Goal: Task Accomplishment & Management: Manage account settings

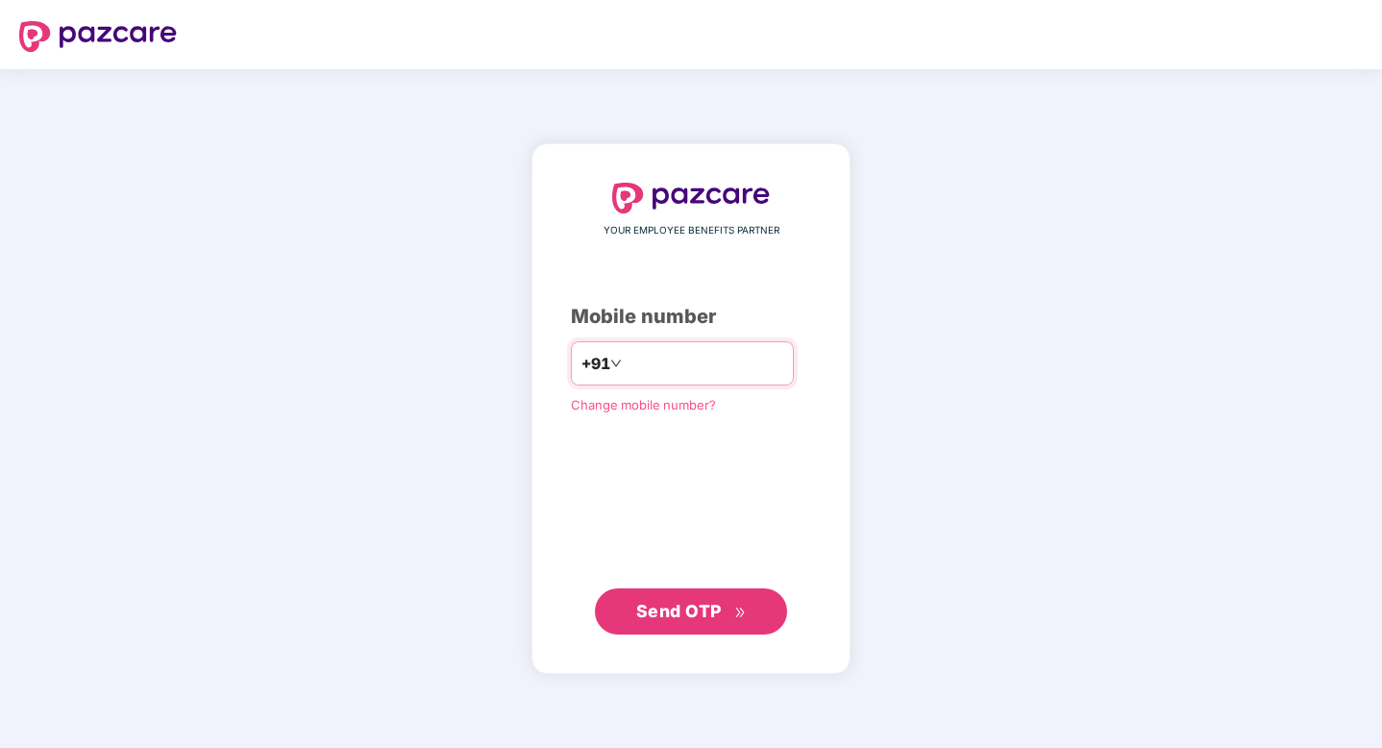
click at [678, 367] on input "number" at bounding box center [705, 363] width 158 height 31
type input "**********"
click at [690, 592] on button "Send OTP" at bounding box center [691, 610] width 192 height 46
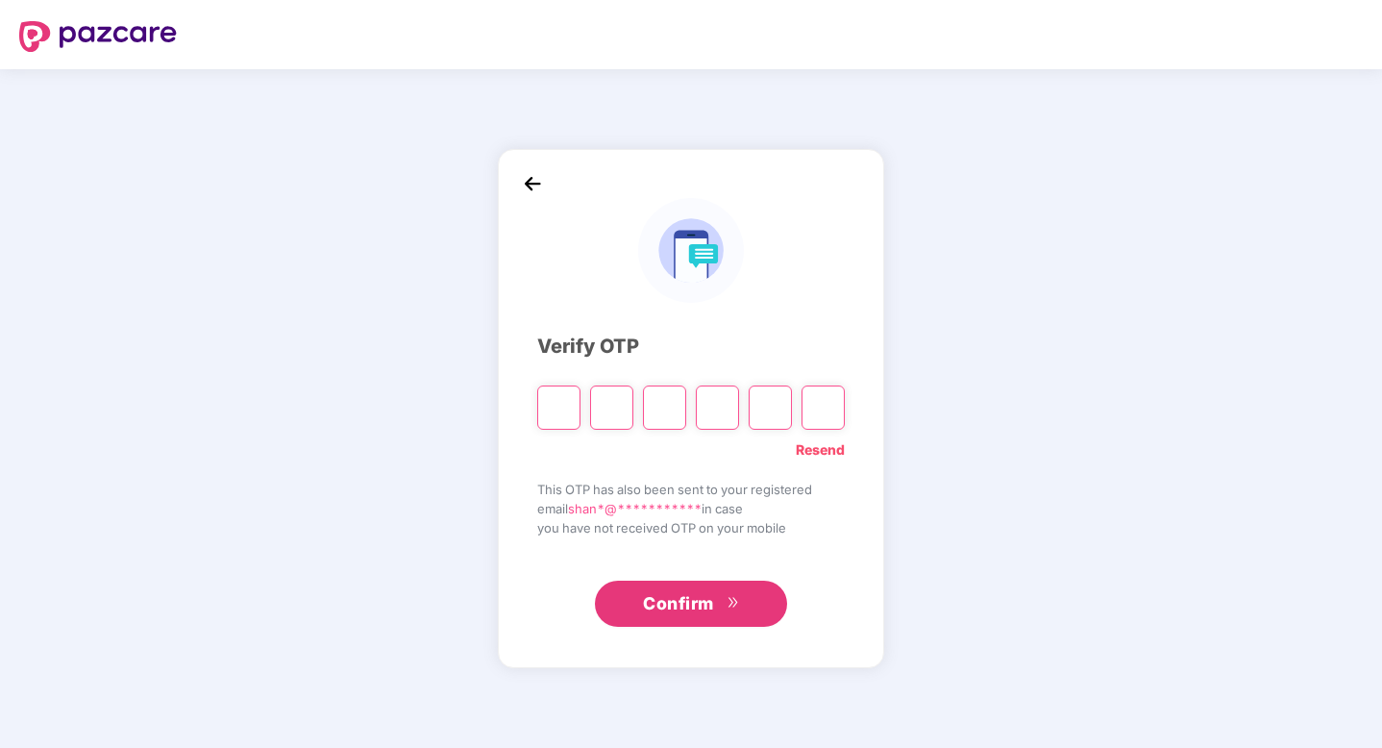
type input "*"
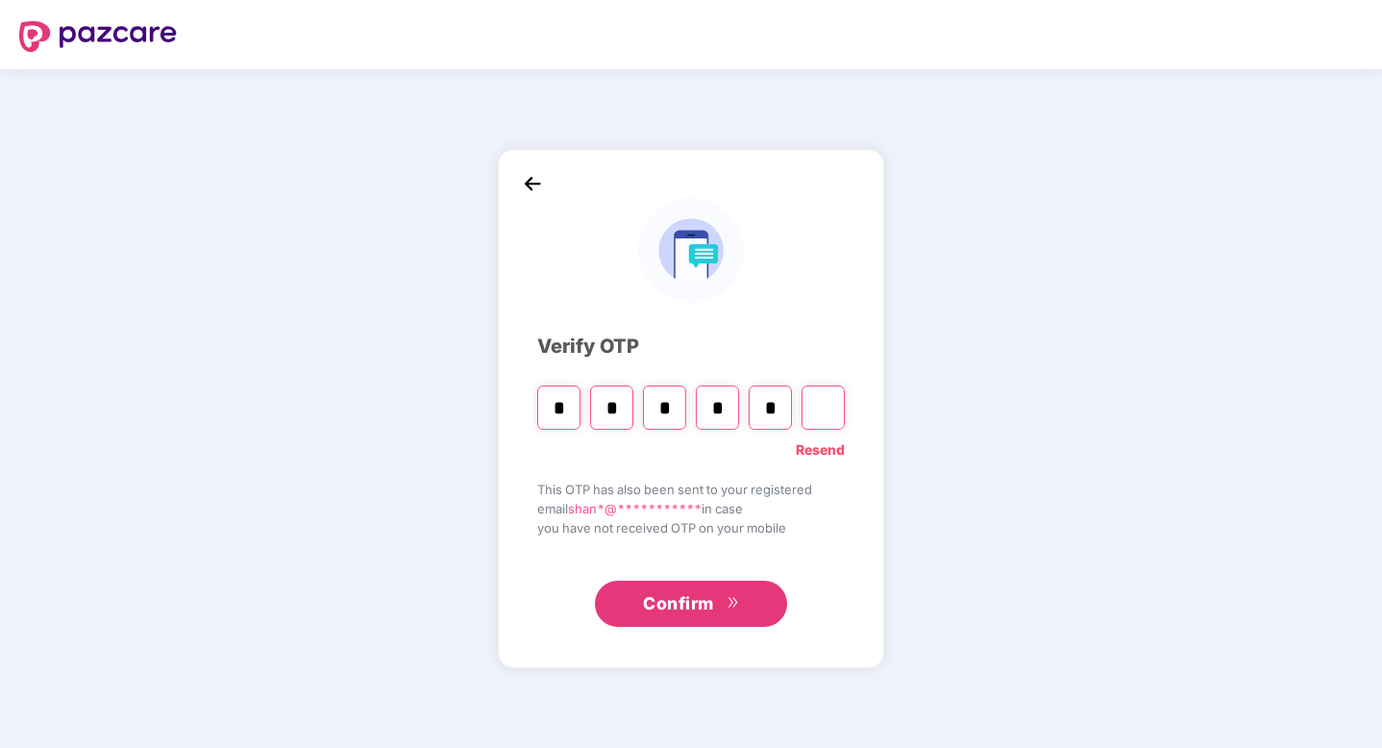
type input "*"
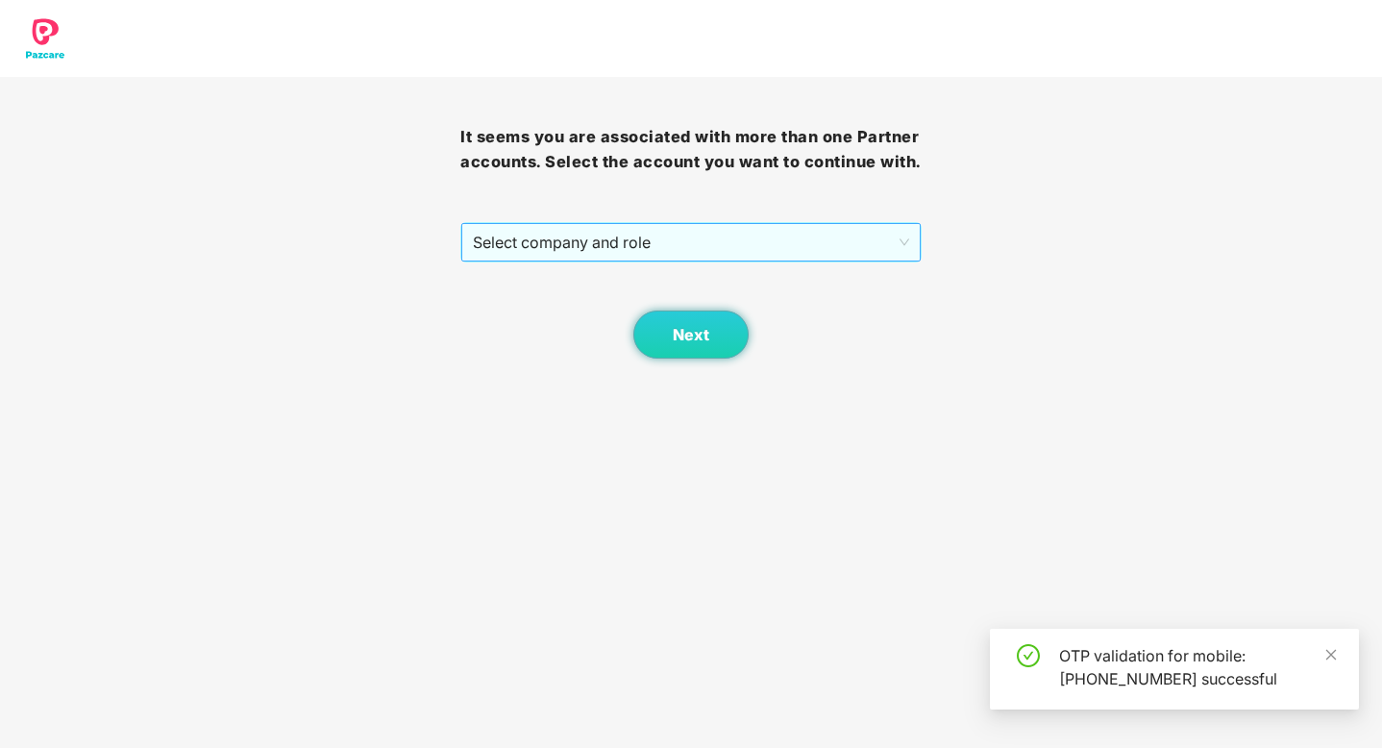
click at [750, 261] on span "Select company and role" at bounding box center [690, 242] width 435 height 37
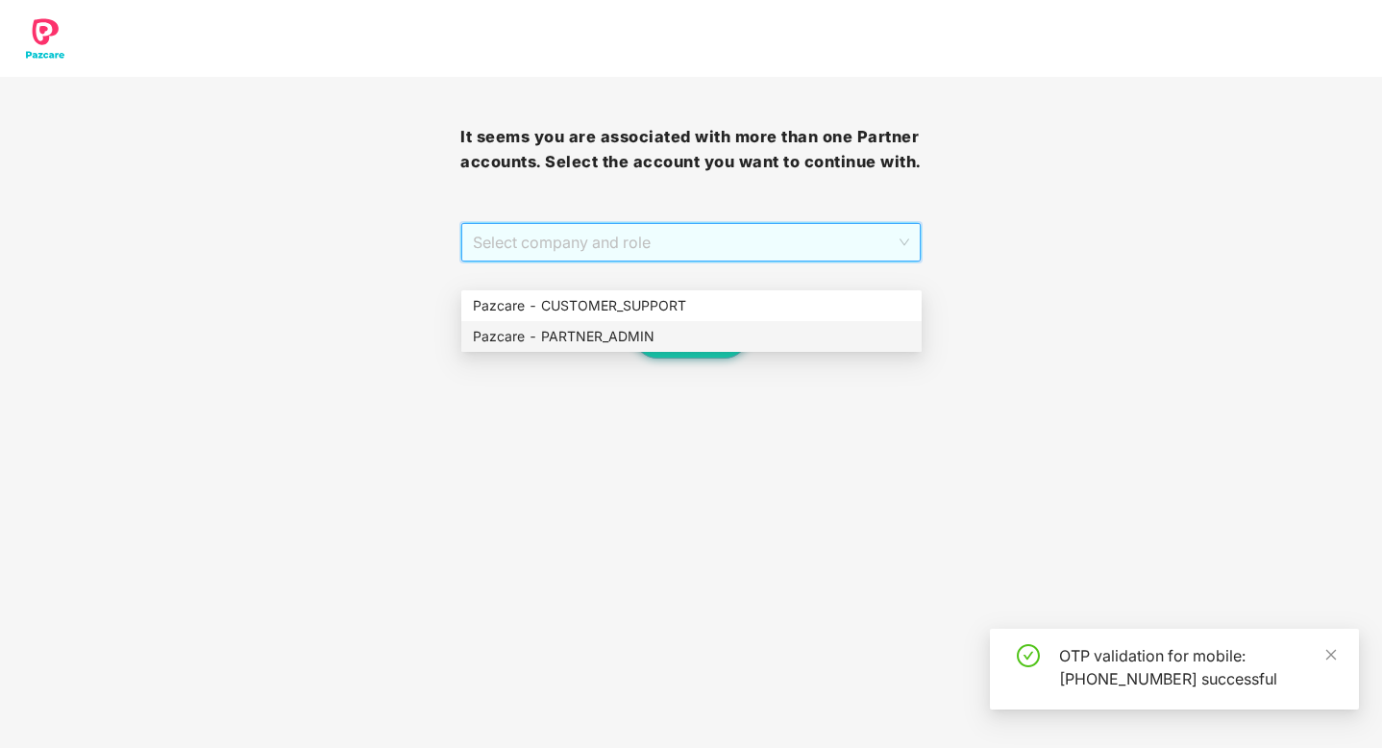
click at [656, 340] on div "Pazcare - PARTNER_ADMIN" at bounding box center [691, 336] width 437 height 21
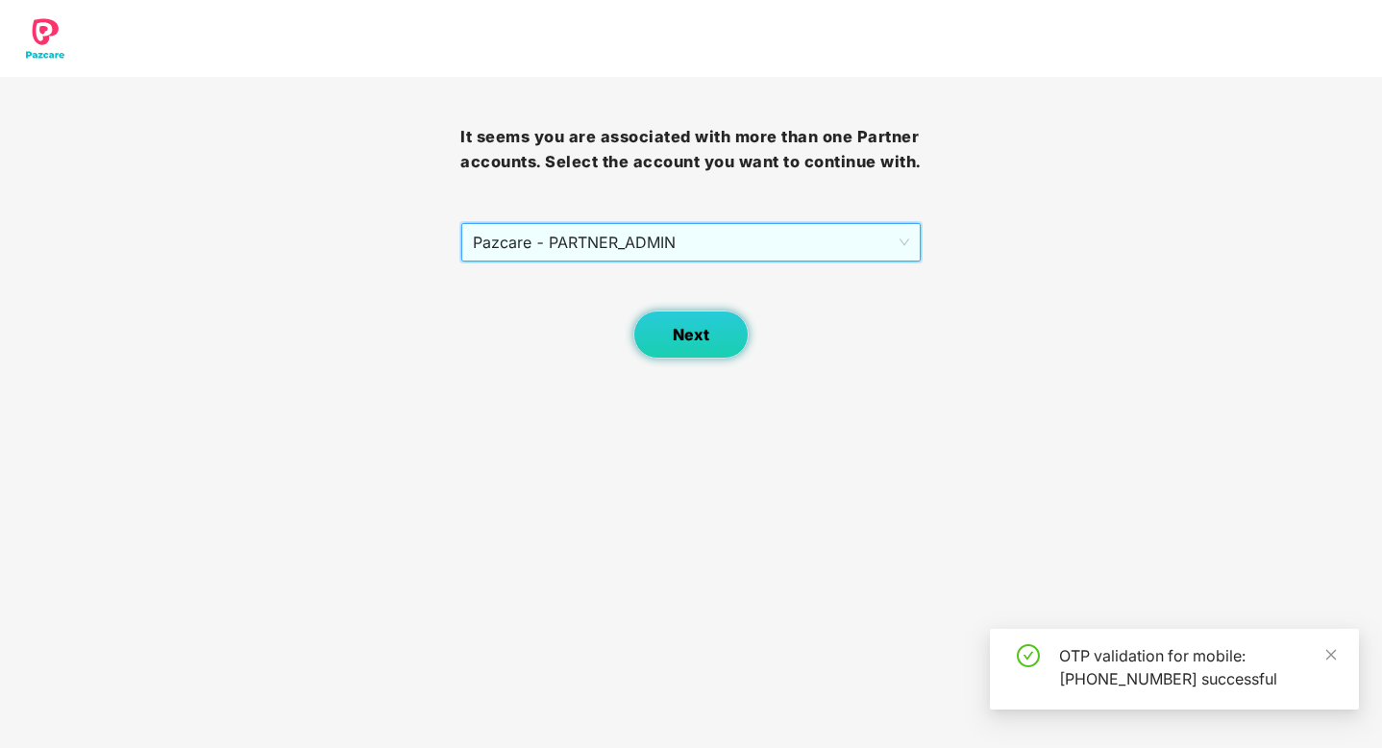
click at [686, 344] on span "Next" at bounding box center [691, 335] width 37 height 18
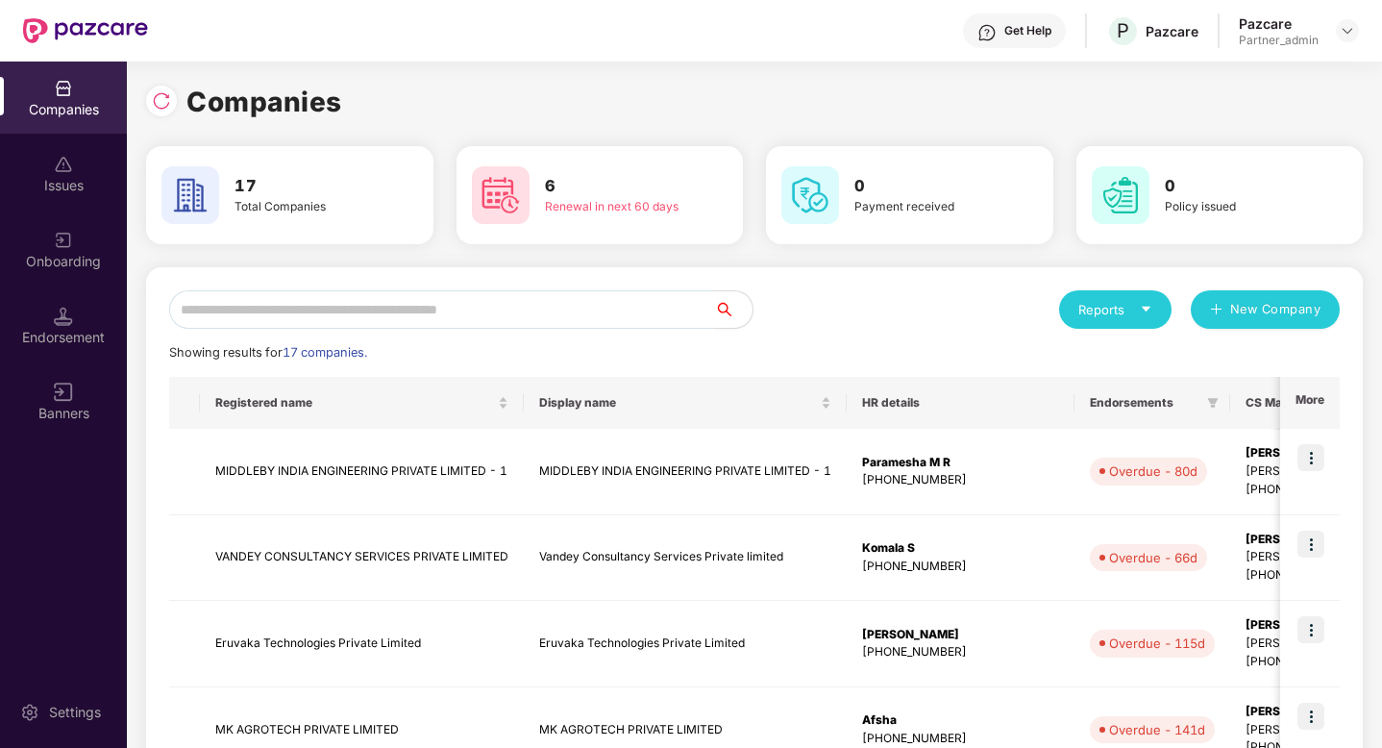
click at [557, 313] on input "text" at bounding box center [441, 309] width 545 height 38
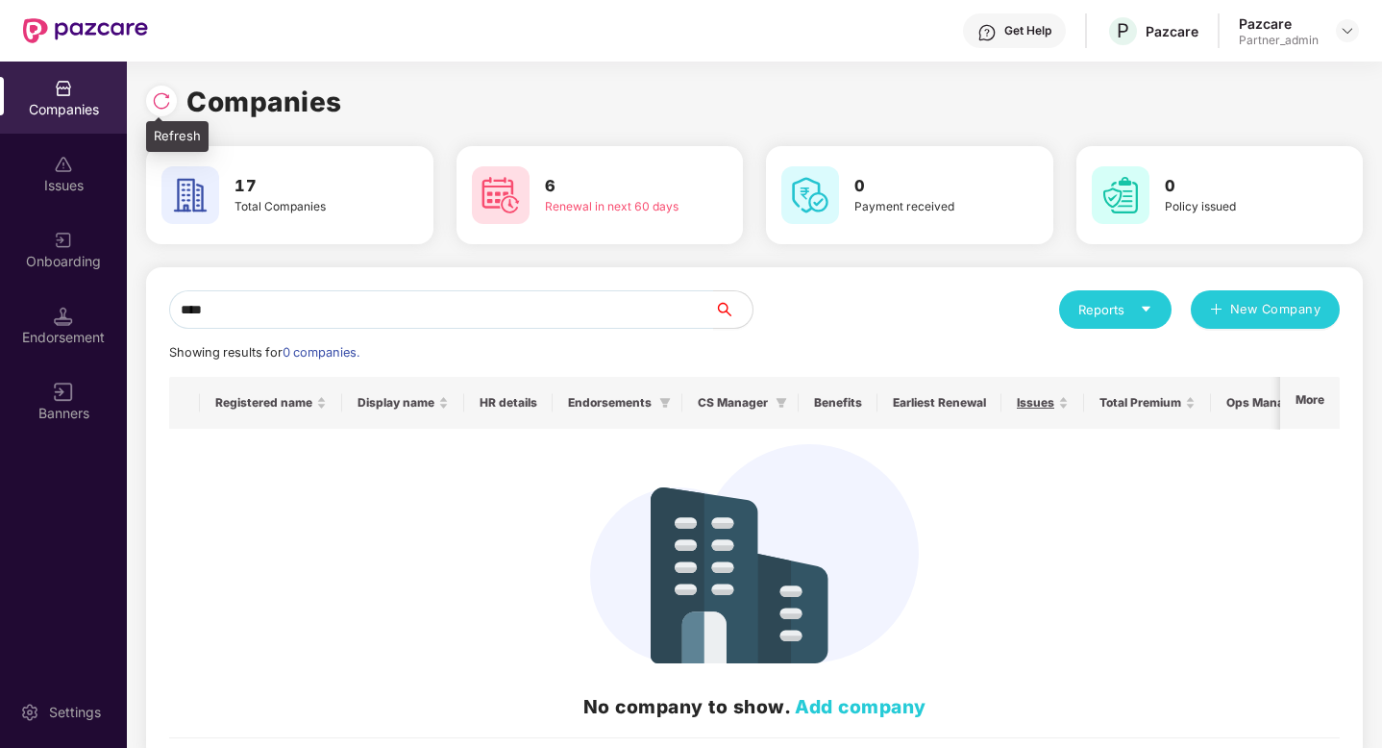
click at [169, 109] on img at bounding box center [161, 100] width 19 height 19
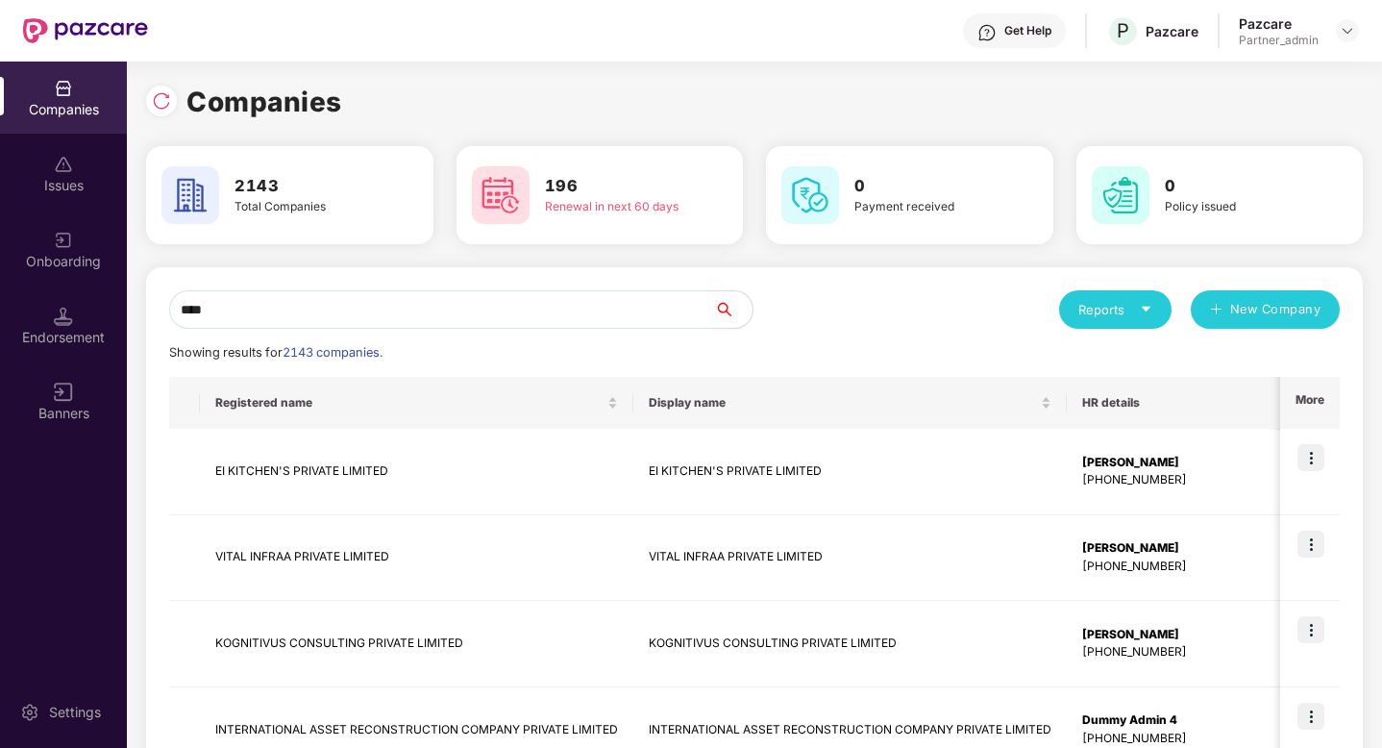
click at [266, 326] on input "****" at bounding box center [441, 309] width 545 height 38
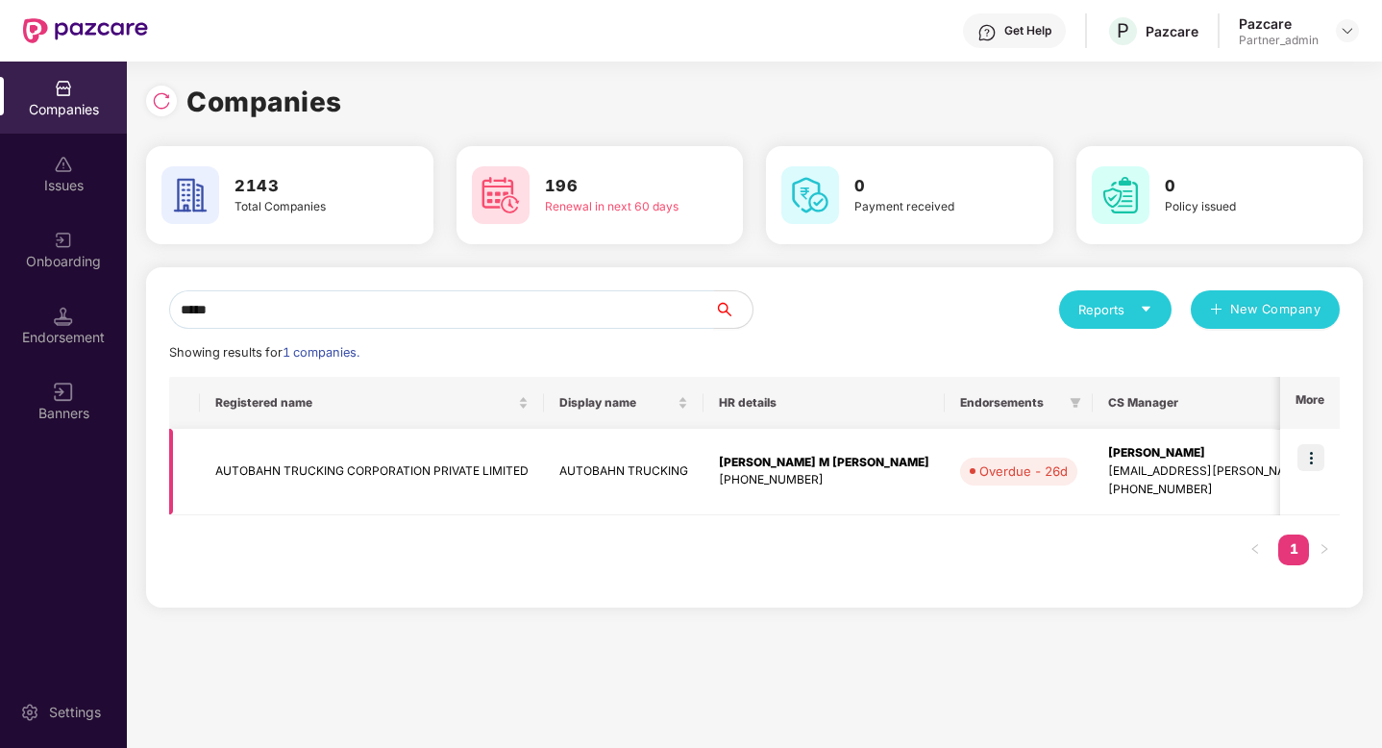
type input "*****"
click at [1313, 460] on img at bounding box center [1311, 457] width 27 height 27
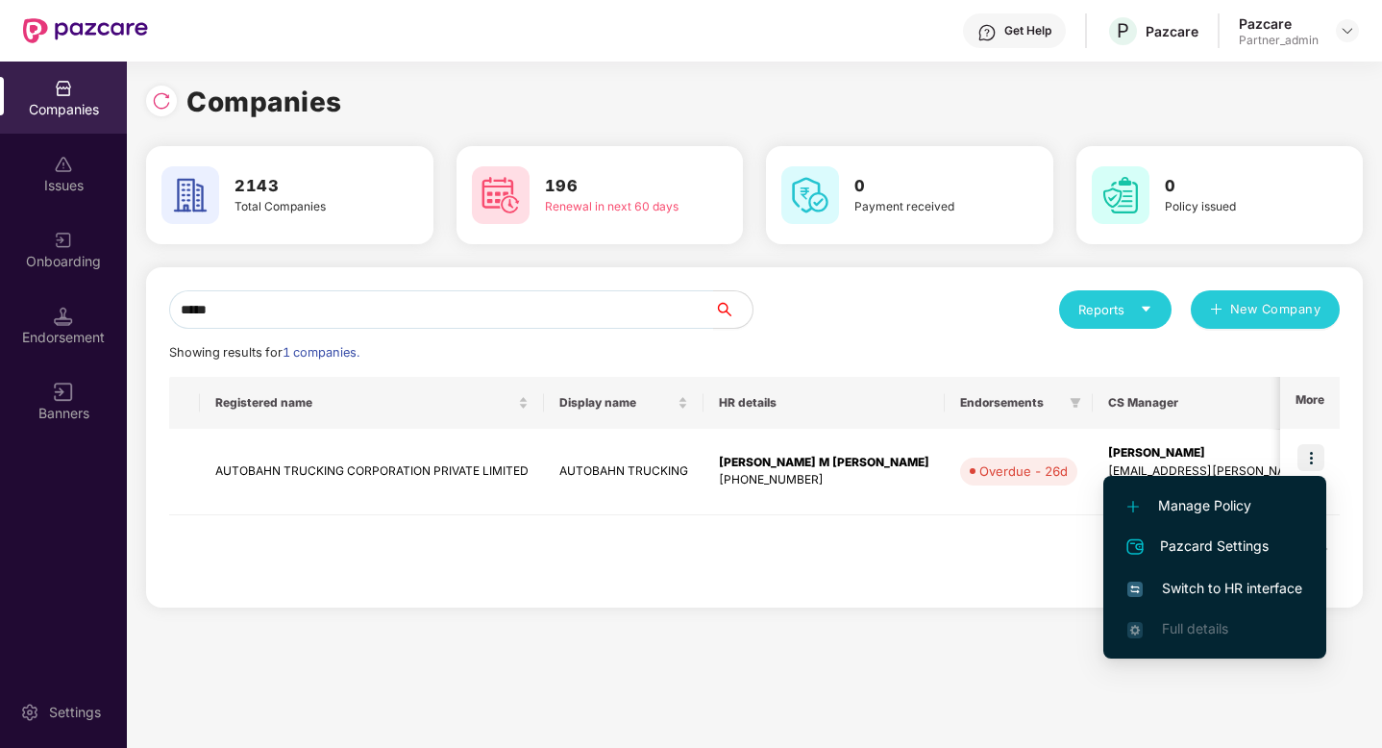
click at [1270, 583] on span "Switch to HR interface" at bounding box center [1215, 588] width 175 height 21
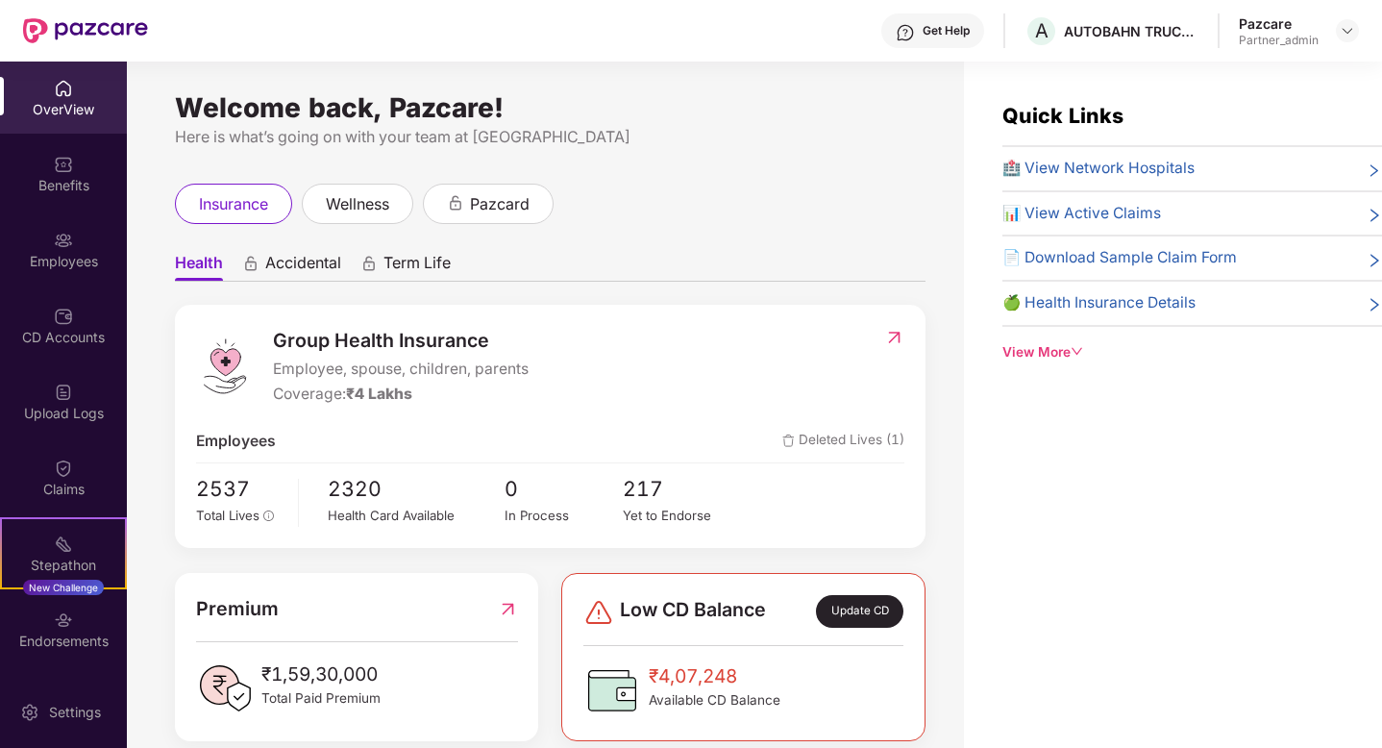
click at [77, 177] on div "Benefits" at bounding box center [63, 185] width 127 height 19
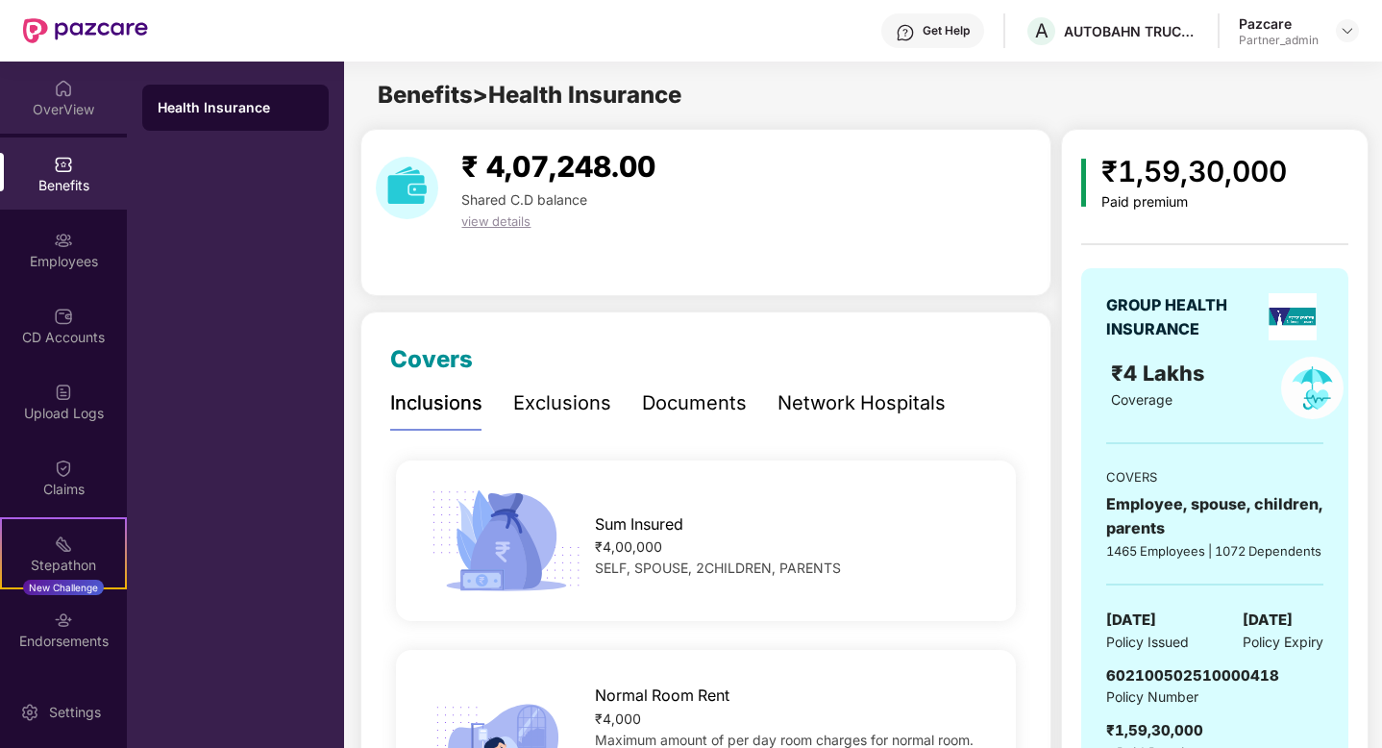
click at [62, 87] on img at bounding box center [63, 88] width 19 height 19
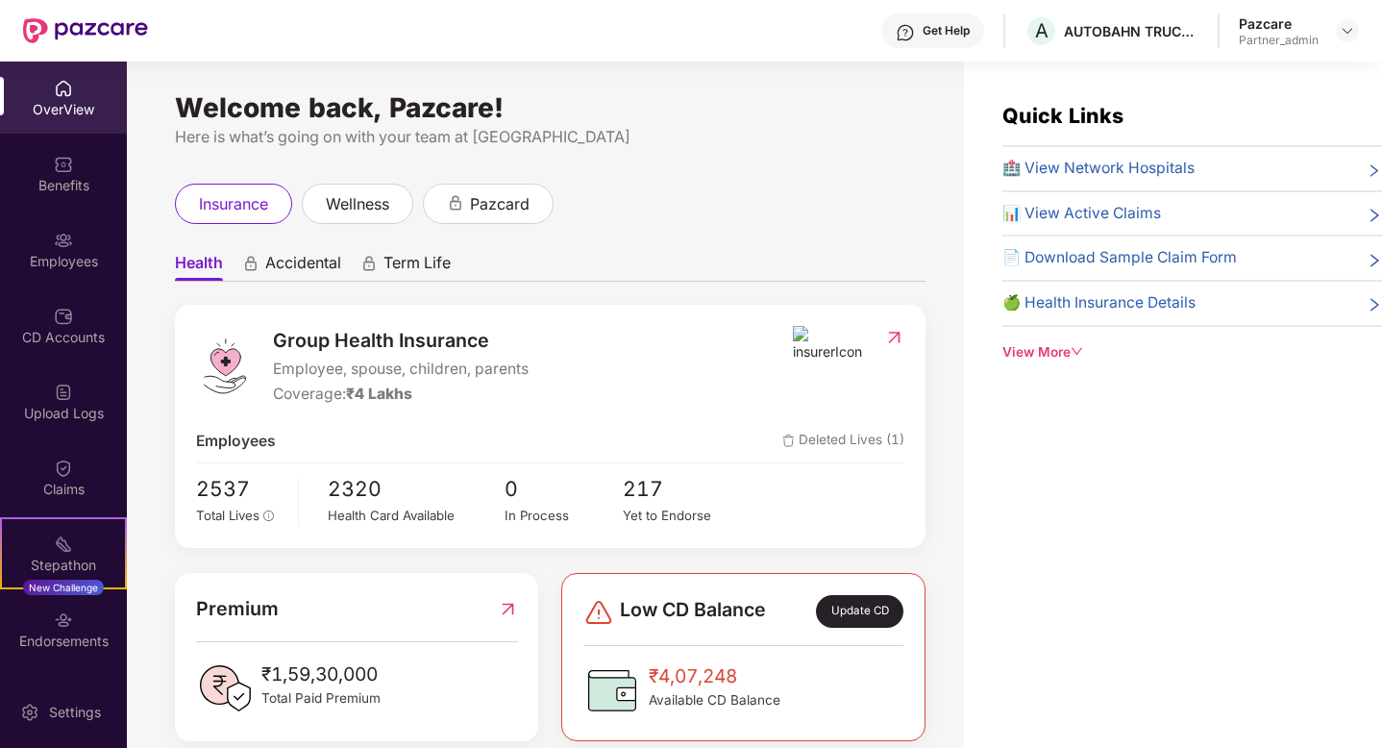
click at [891, 336] on img at bounding box center [894, 337] width 20 height 19
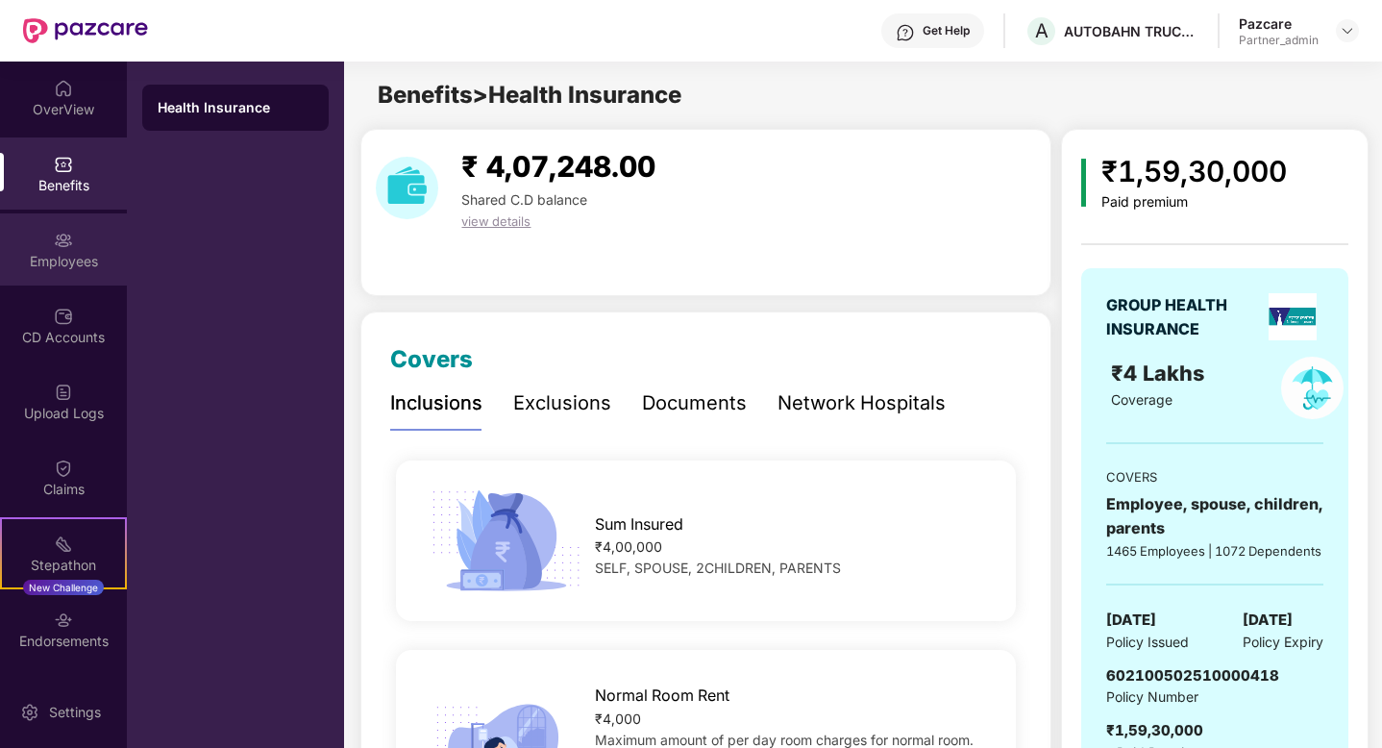
click at [69, 272] on div "Employees" at bounding box center [63, 249] width 127 height 72
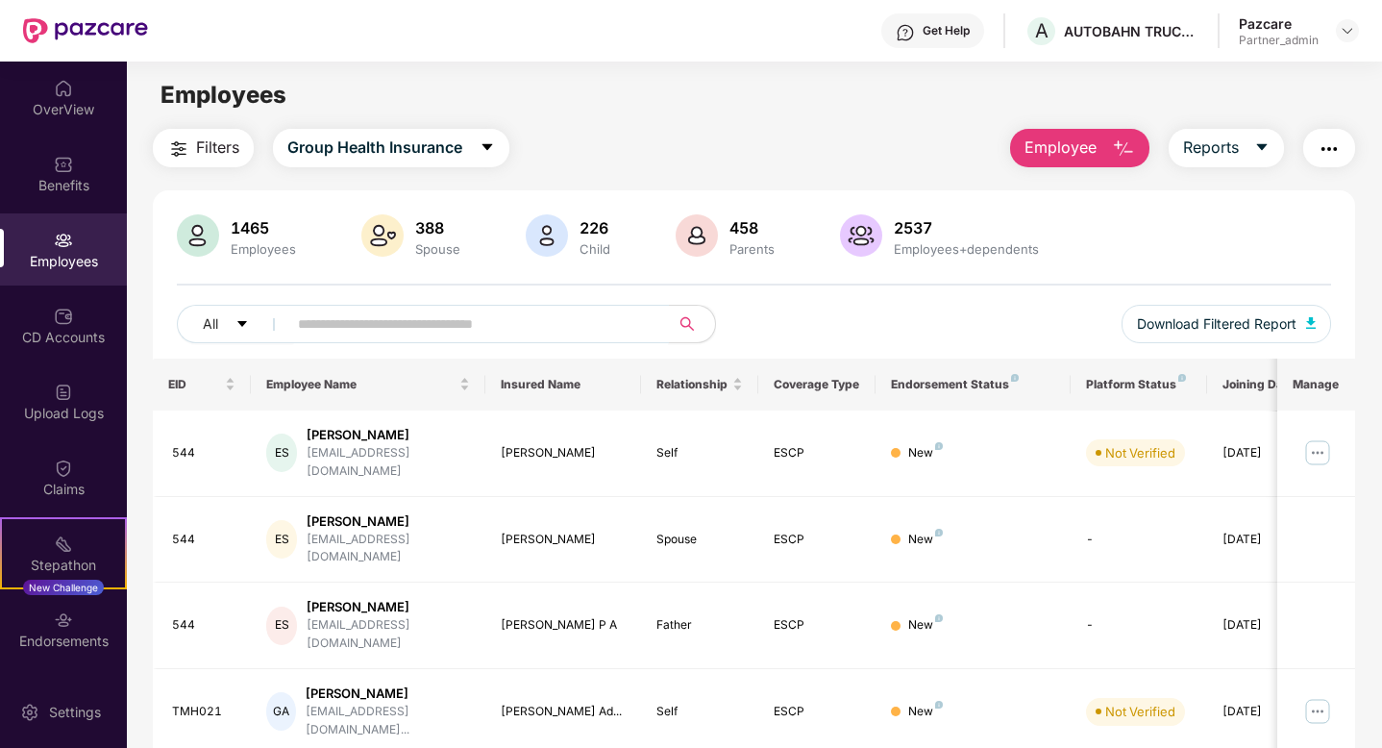
click at [436, 316] on input "text" at bounding box center [470, 324] width 345 height 29
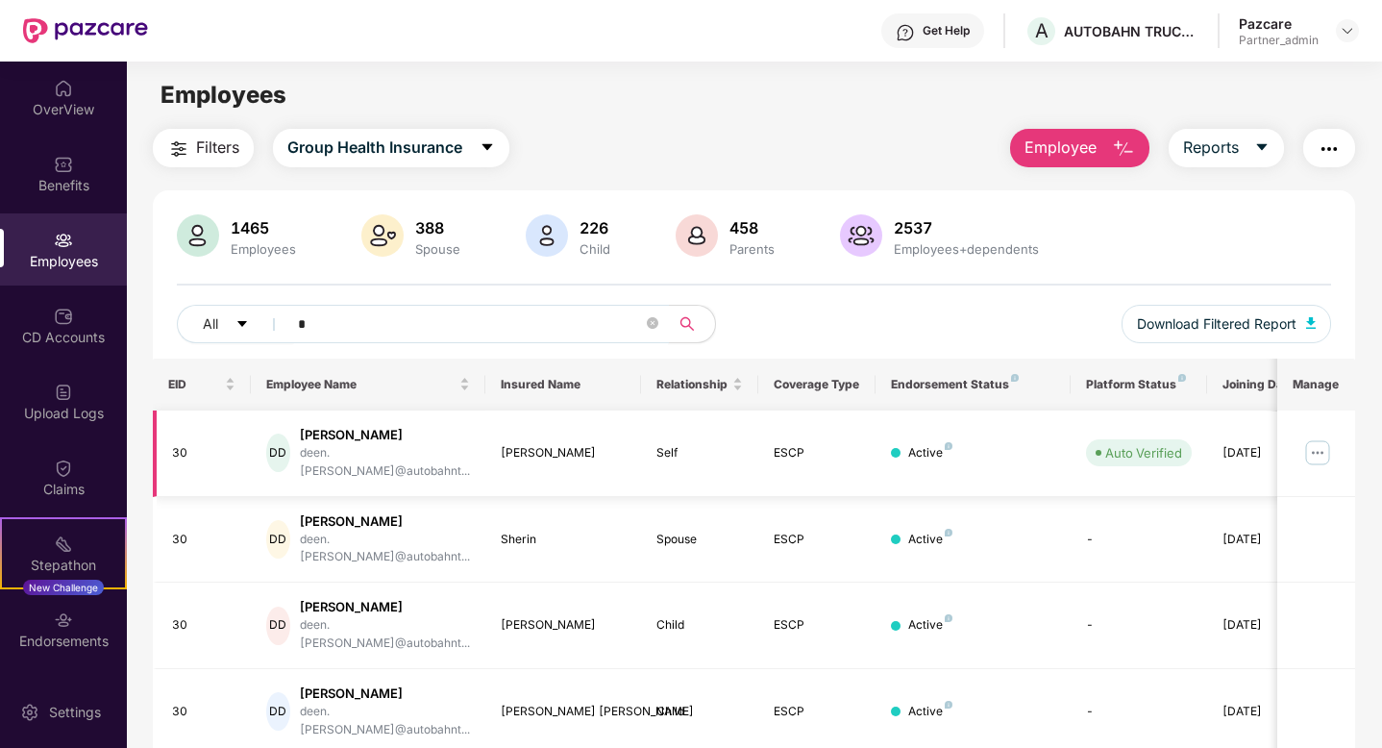
type input "*"
click at [1320, 448] on img at bounding box center [1318, 452] width 31 height 31
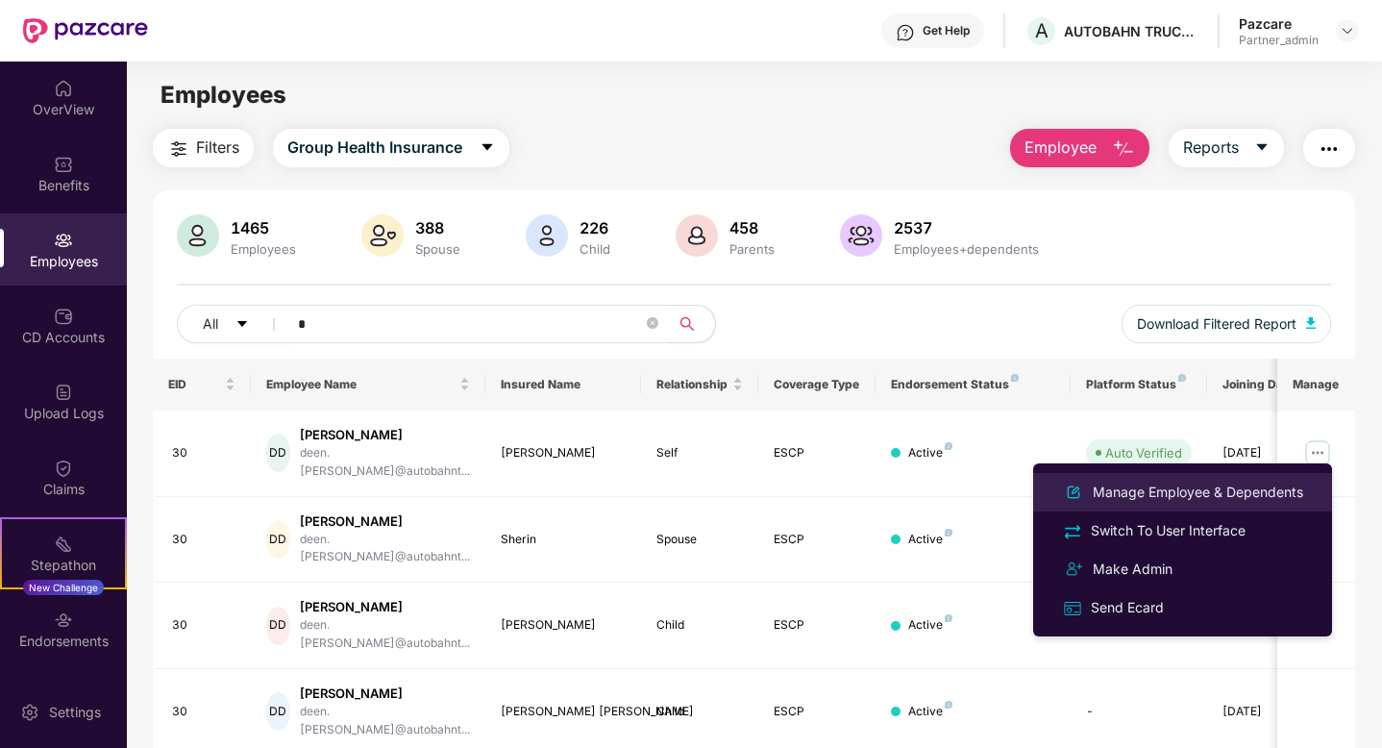
click at [1238, 477] on li "Manage Employee & Dependents" at bounding box center [1182, 492] width 299 height 38
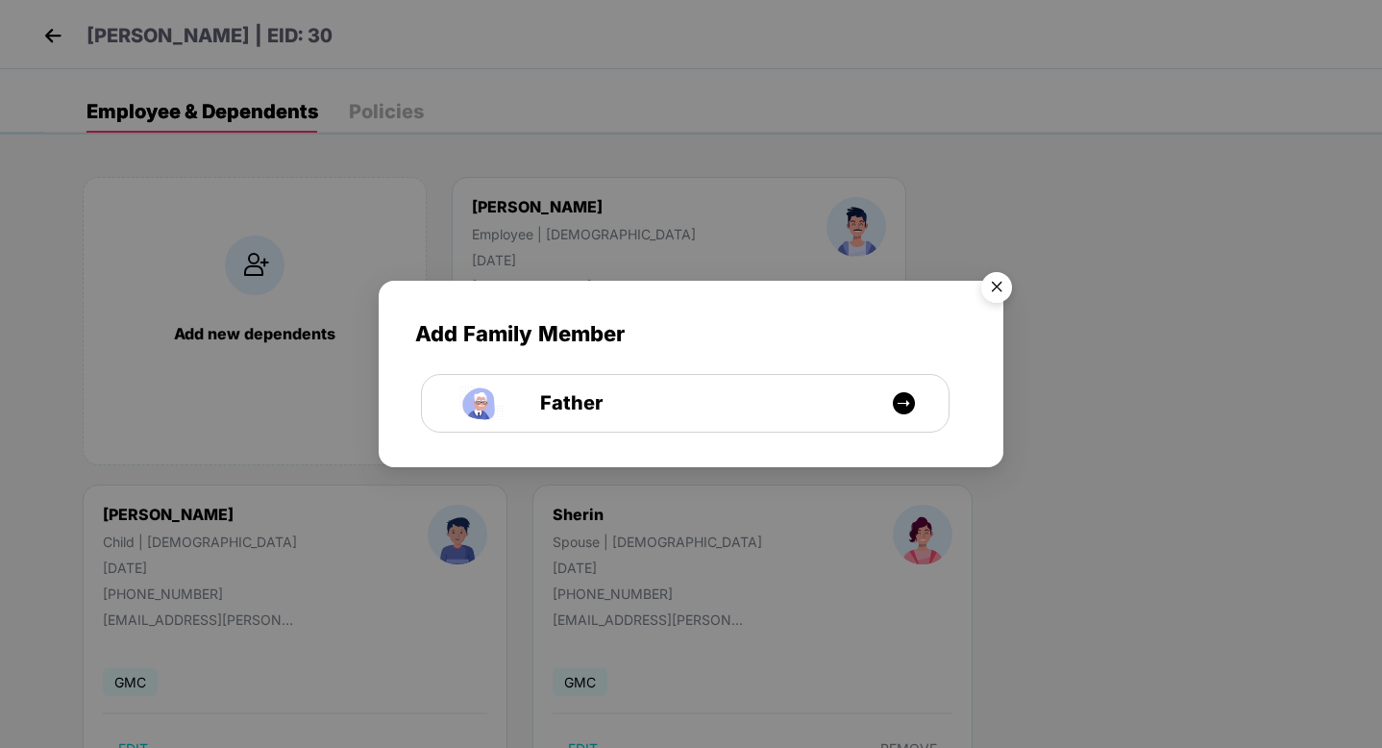
click at [1008, 271] on img "Close" at bounding box center [997, 290] width 54 height 54
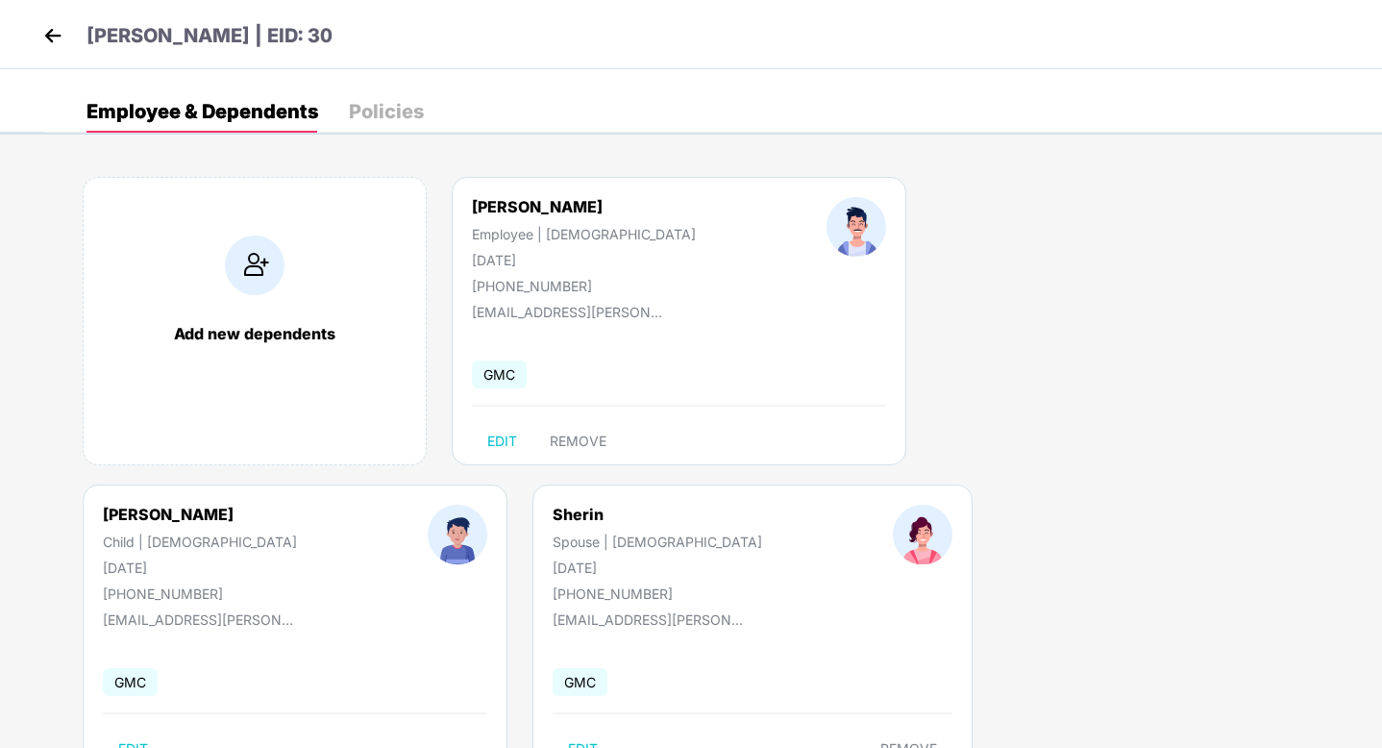
scroll to position [73, 0]
